Goal: Find specific page/section: Find specific page/section

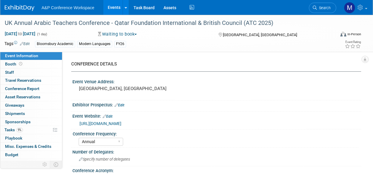
select select "Annual"
select select "Level 2"
select select "In-Person Booth"
select select "Modern Languages"
select select "Bloomsbury Academic"
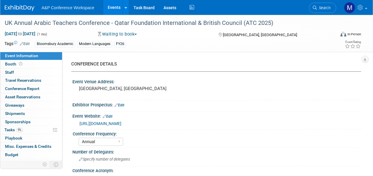
select select "[PERSON_NAME]"
select select "Lily Webber"
select select "Brand/Subject Presence​"
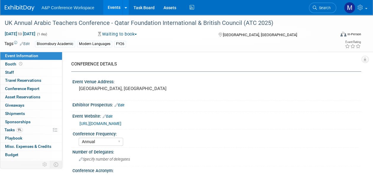
click at [327, 9] on span "Search" at bounding box center [324, 8] width 14 height 4
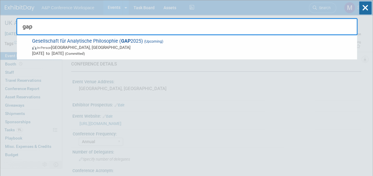
type input "gap"
click at [130, 39] on span "Gesellschaft für Analytische Philosophie ( GAP 2025) (Upcoming) In-Person Düsse…" at bounding box center [191, 47] width 323 height 18
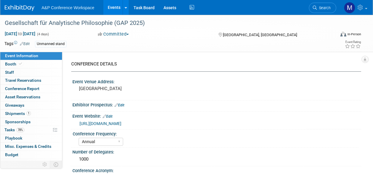
select select "Annual"
select select "Level 3"
select select "Unmanned Display"
select select "Philosophy"
select select "Bloomsbury Academic"
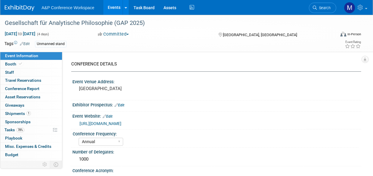
select select "Matt Hambridge"
select select "Emma Chonofsky"
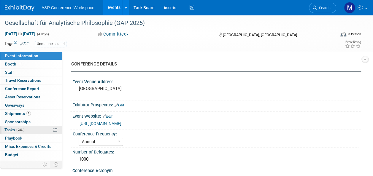
click at [30, 130] on link "78% Tasks 78%" at bounding box center [31, 130] width 62 height 8
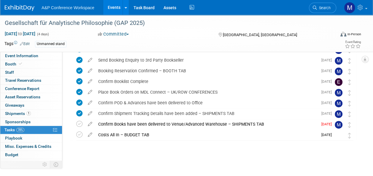
scroll to position [33, 0]
click at [79, 124] on icon at bounding box center [79, 124] width 6 height 6
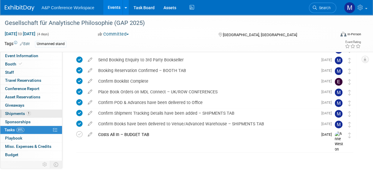
click at [38, 111] on link "1 Shipments 1" at bounding box center [31, 114] width 62 height 8
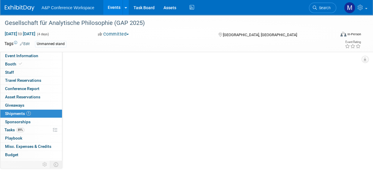
scroll to position [0, 0]
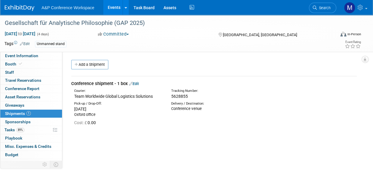
click at [138, 83] on link "Edit" at bounding box center [134, 84] width 10 height 4
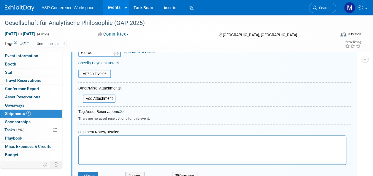
scroll to position [157, 0]
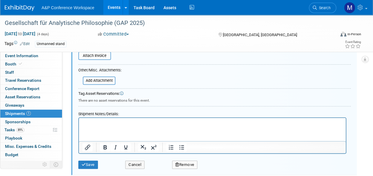
click at [92, 125] on p "Rich Text Area. Press ALT-0 for help." at bounding box center [212, 123] width 260 height 6
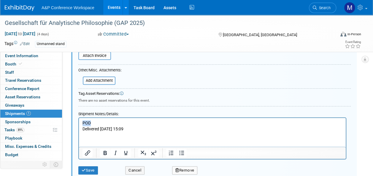
drag, startPoint x: 96, startPoint y: 123, endPoint x: 79, endPoint y: 123, distance: 16.3
click at [79, 123] on html "POD Delivered Sept 3rd 2025 @ 15:09" at bounding box center [212, 125] width 267 height 14
drag, startPoint x: 26, startPoint y: 28, endPoint x: 104, endPoint y: 151, distance: 145.8
click at [104, 151] on icon "Bold" at bounding box center [104, 152] width 7 height 7
click at [126, 153] on icon "Underline" at bounding box center [125, 152] width 7 height 7
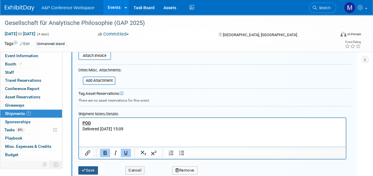
click at [90, 167] on button "Save" at bounding box center [88, 170] width 20 height 8
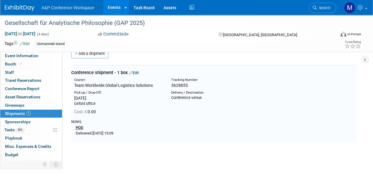
scroll to position [9, 0]
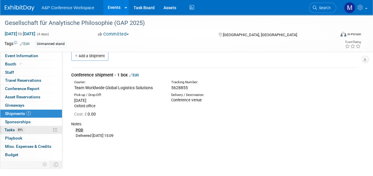
click at [24, 132] on link "89% Tasks 89%" at bounding box center [31, 130] width 62 height 8
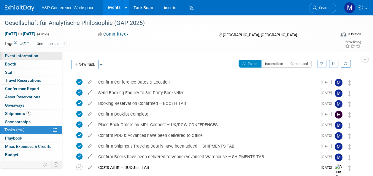
click at [29, 56] on span "Event Information" at bounding box center [21, 55] width 33 height 5
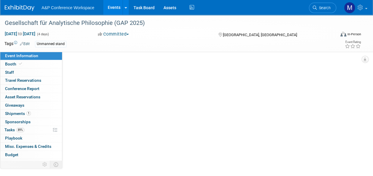
select select "Annual"
select select "Level 3"
select select "Unmanned Display"
select select "Philosophy"
select select "Bloomsbury Academic"
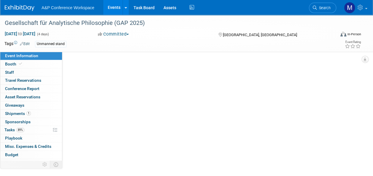
select select "[PERSON_NAME]"
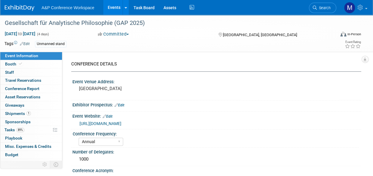
click at [321, 4] on link "Search" at bounding box center [322, 8] width 27 height 10
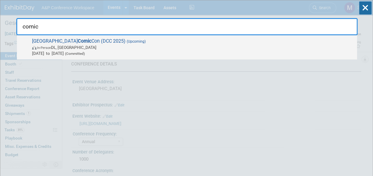
type input "comic"
click at [63, 40] on span "Delhi Comic Con (DCC 2025) (Upcoming) In-Person DL, India Jan 9, 2026 to Jan 11…" at bounding box center [191, 47] width 323 height 18
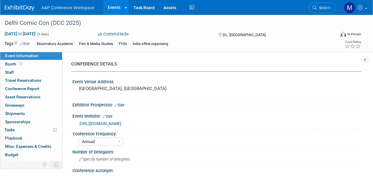
select select "Annual"
select select "Level 2"
select select "In-Person Booth"
select select "Film & Media Studies"
select select "Bloomsbury Academic"
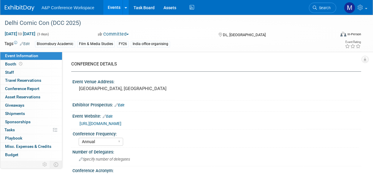
select select "[PERSON_NAME]"
select select "Brand/Subject Presence​"
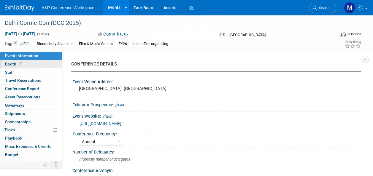
click at [43, 64] on link "Booth" at bounding box center [31, 64] width 62 height 8
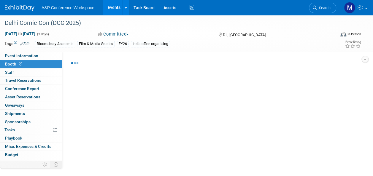
select select "COBA"
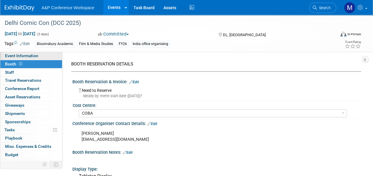
click at [45, 57] on link "Event Information" at bounding box center [31, 56] width 62 height 8
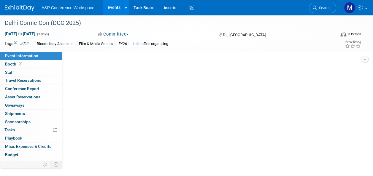
select select "Annual"
select select "Level 2"
select select "In-Person Booth"
select select "Film & Media Studies"
select select "Bloomsbury Academic"
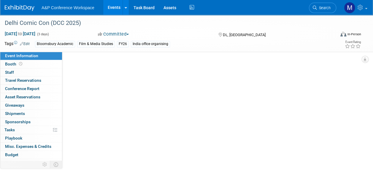
select select "[PERSON_NAME]"
select select "Brand/Subject Presence​"
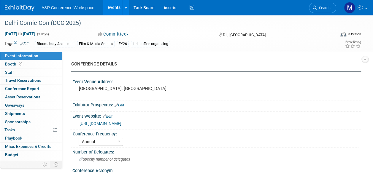
click at [129, 35] on span "button" at bounding box center [127, 34] width 2 height 1
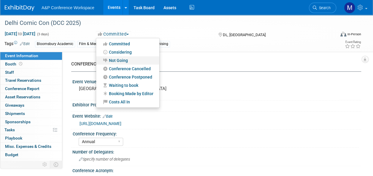
click at [128, 58] on link "Not Going" at bounding box center [127, 60] width 63 height 8
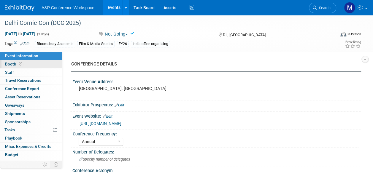
click at [32, 66] on link "Booth" at bounding box center [31, 64] width 62 height 8
select select "COBA"
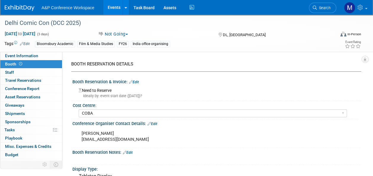
click at [136, 82] on link "Edit" at bounding box center [134, 82] width 10 height 4
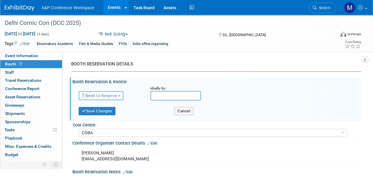
click at [119, 96] on span "button" at bounding box center [119, 95] width 2 height 1
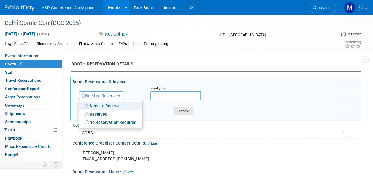
click at [188, 112] on button "Cancel" at bounding box center [183, 111] width 19 height 8
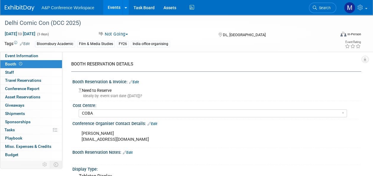
click at [132, 151] on link "Edit" at bounding box center [128, 153] width 10 height 4
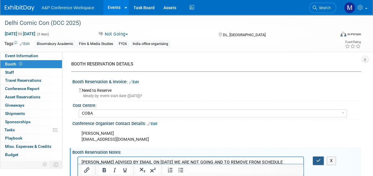
click at [314, 158] on button "button" at bounding box center [317, 161] width 11 height 9
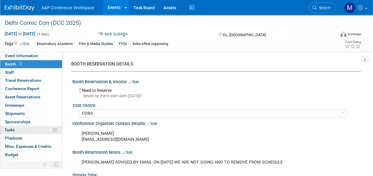
click at [36, 130] on link "0% Tasks 0%" at bounding box center [31, 130] width 62 height 8
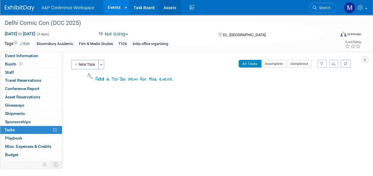
click at [166, 8] on link "Assets" at bounding box center [170, 7] width 22 height 15
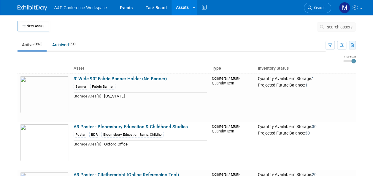
click at [352, 44] on icon "button" at bounding box center [352, 46] width 3 height 4
click at [350, 46] on button "button" at bounding box center [352, 45] width 7 height 9
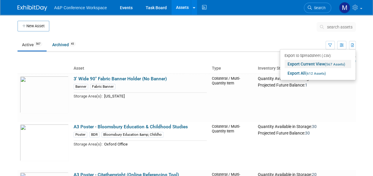
click at [335, 63] on span "(567 Assets)" at bounding box center [335, 64] width 20 height 4
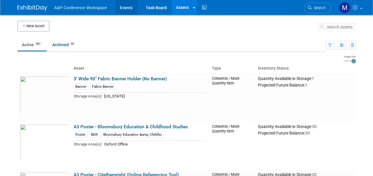
click at [127, 7] on link "Events" at bounding box center [126, 7] width 22 height 15
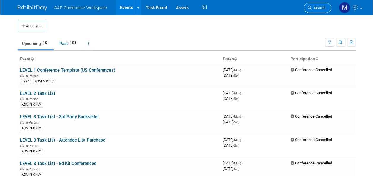
click at [319, 8] on span "Search" at bounding box center [319, 8] width 14 height 4
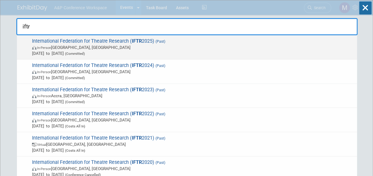
type input "iftr"
click at [119, 43] on span "International Federation for Theatre Research ( IFTR 2025) (Past) In-Person Col…" at bounding box center [191, 47] width 323 height 18
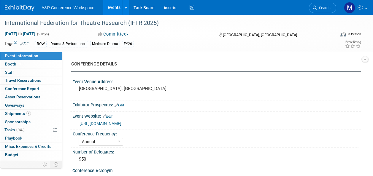
select select "Annual"
select select "Level 2"
select select "In-Person Booth"
select select "Drama & Performance Studies"
select select "Methuen Drama"
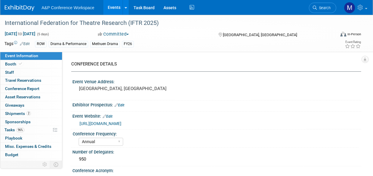
select select "[PERSON_NAME]"
select select "Networking/Commissioning"
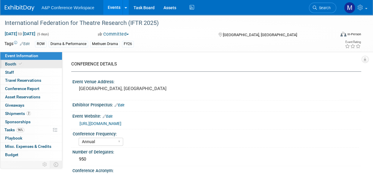
click at [51, 64] on link "Booth" at bounding box center [31, 64] width 62 height 8
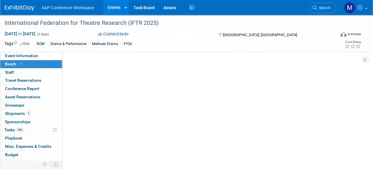
select select "COMD"
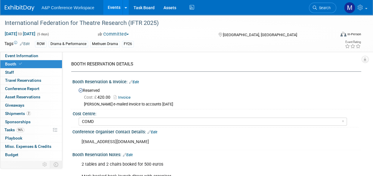
click at [126, 98] on link "Invoice" at bounding box center [124, 97] width 20 height 4
click at [320, 7] on span "Search" at bounding box center [324, 8] width 14 height 4
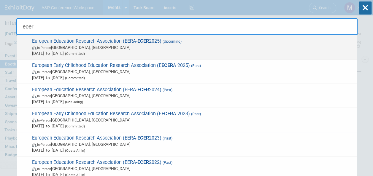
type input "ecer"
click at [146, 39] on strong "ECER" at bounding box center [143, 41] width 12 height 6
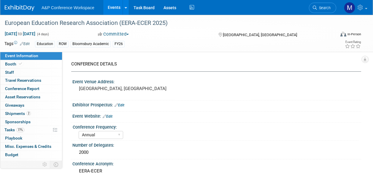
select select "Annual"
select select "Level 2"
select select "In-Person Booth"
select select "Education"
select select "Bloomsbury Academic"
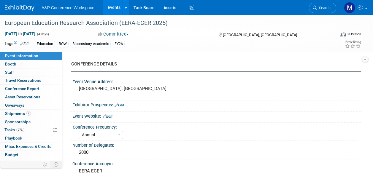
select select "[PERSON_NAME]"
select select "Networking/Commissioning"
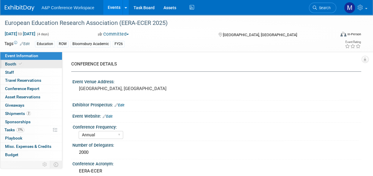
click at [43, 66] on link "Booth" at bounding box center [31, 64] width 62 height 8
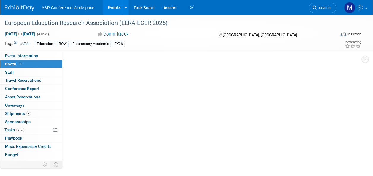
select select "COBA"
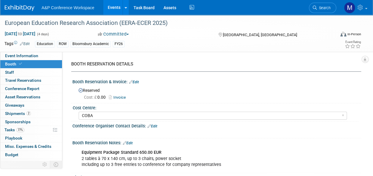
click at [120, 96] on link "Invoice" at bounding box center [119, 97] width 20 height 4
